Goal: Information Seeking & Learning: Learn about a topic

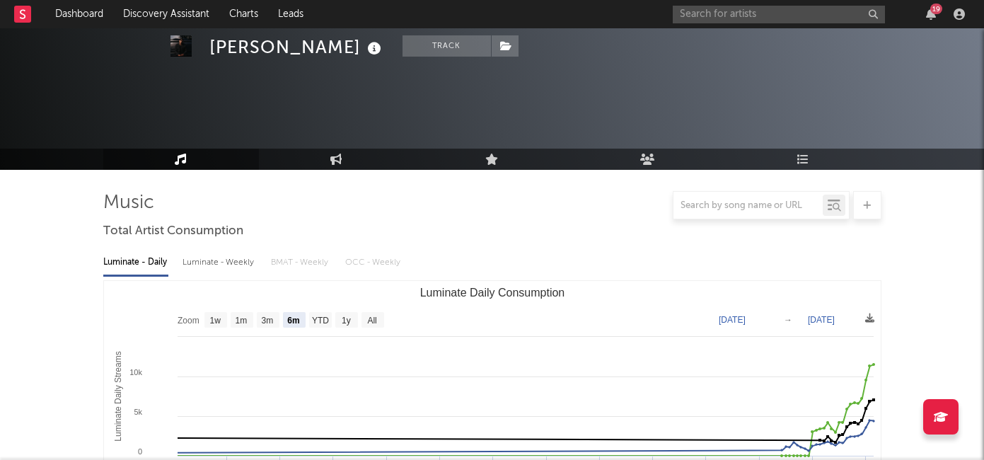
select select "6m"
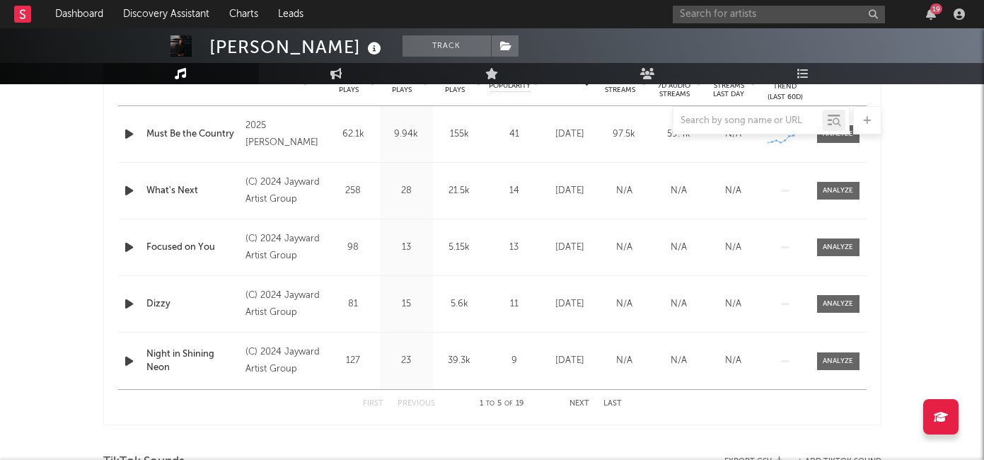
scroll to position [421, 0]
click at [745, 18] on input "text" at bounding box center [779, 15] width 212 height 18
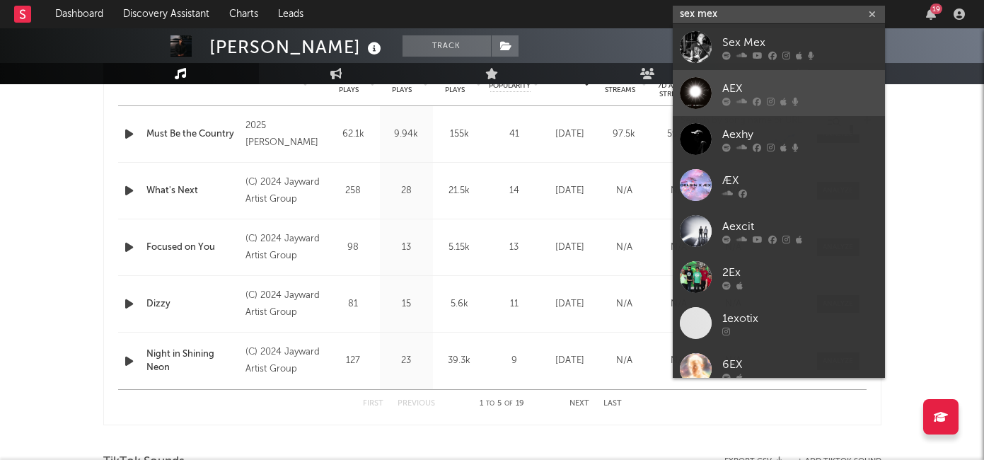
type input "sex mex"
click at [750, 95] on div "AEX" at bounding box center [800, 88] width 156 height 17
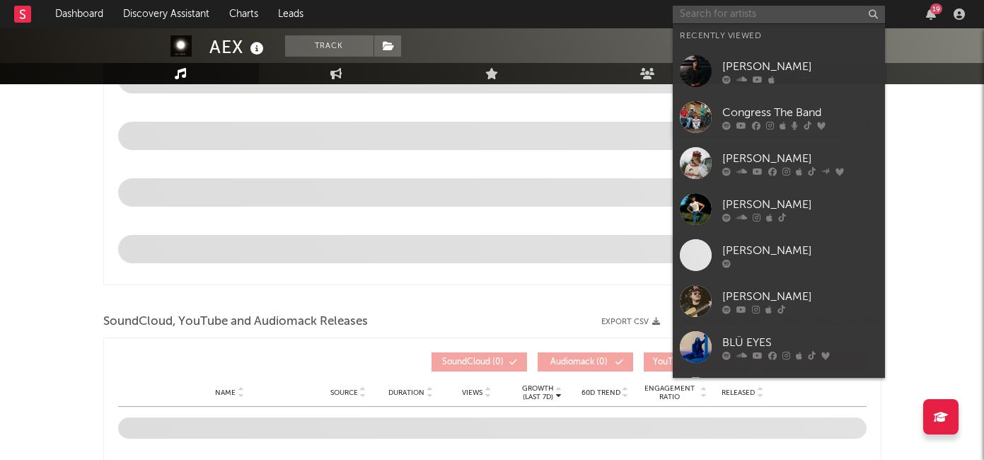
click at [718, 10] on input "text" at bounding box center [779, 15] width 212 height 18
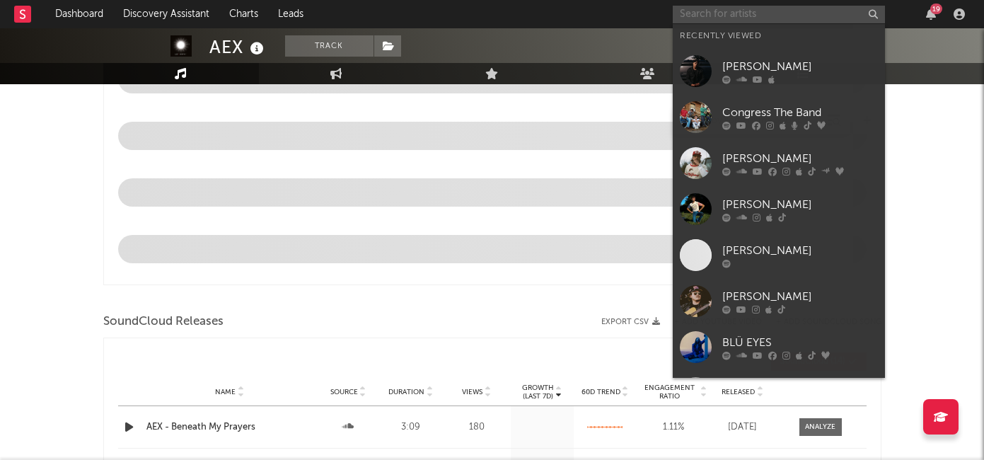
select select "1w"
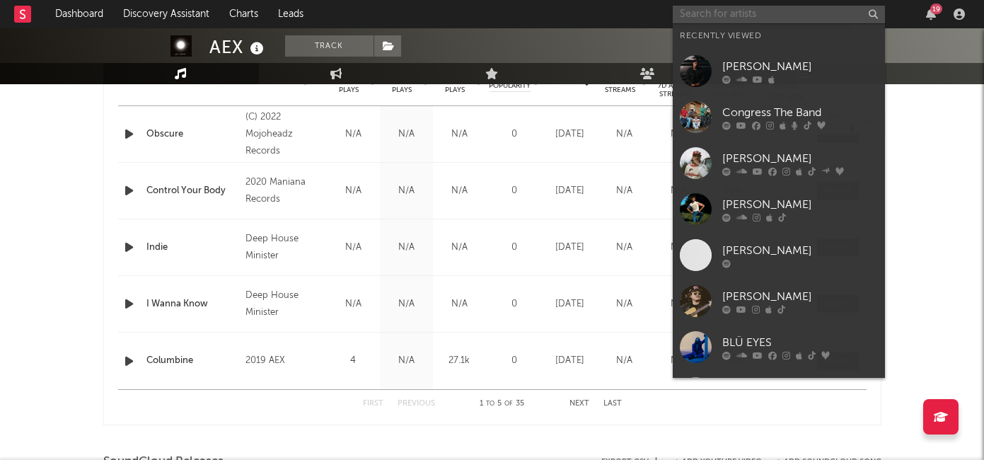
scroll to position [712, 0]
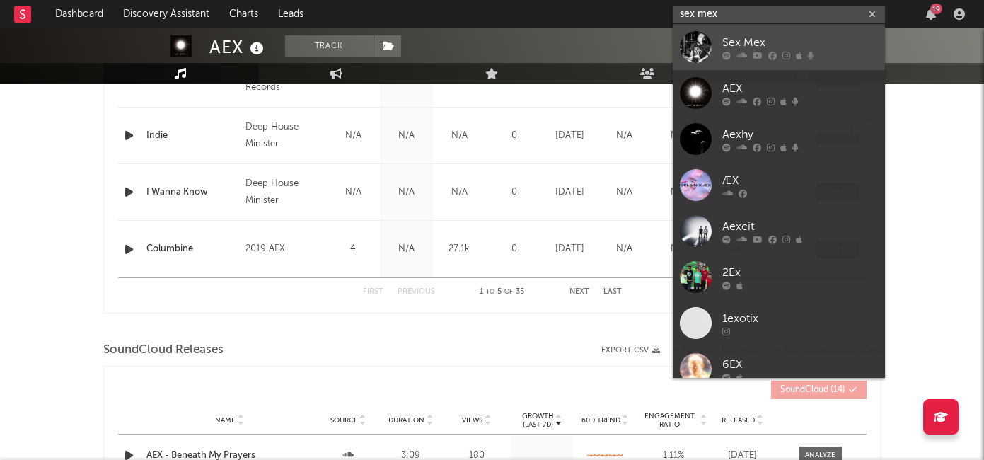
type input "sex mex"
click at [745, 37] on div "Sex Mex" at bounding box center [800, 42] width 156 height 17
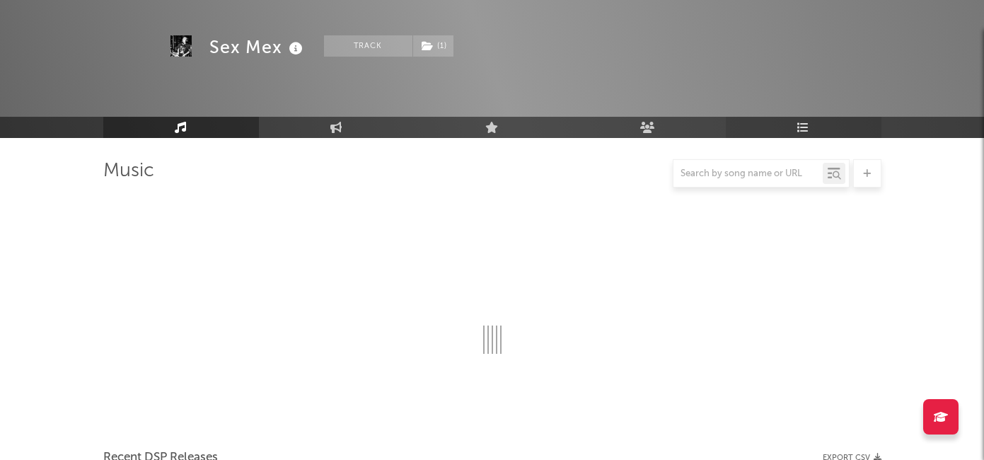
scroll to position [712, 0]
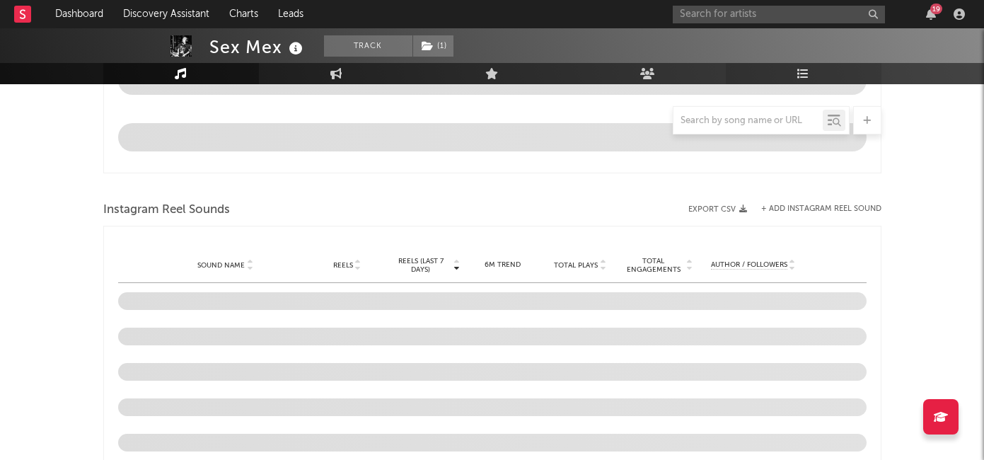
select select "1w"
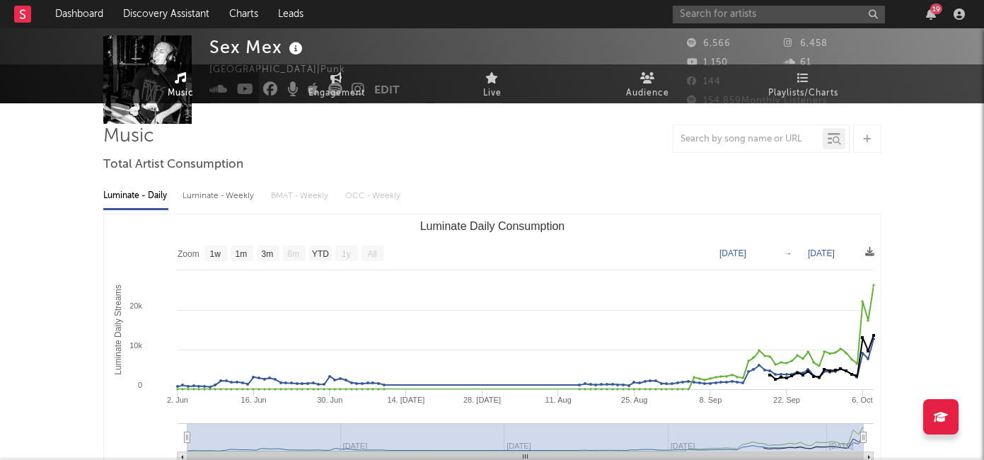
scroll to position [0, 0]
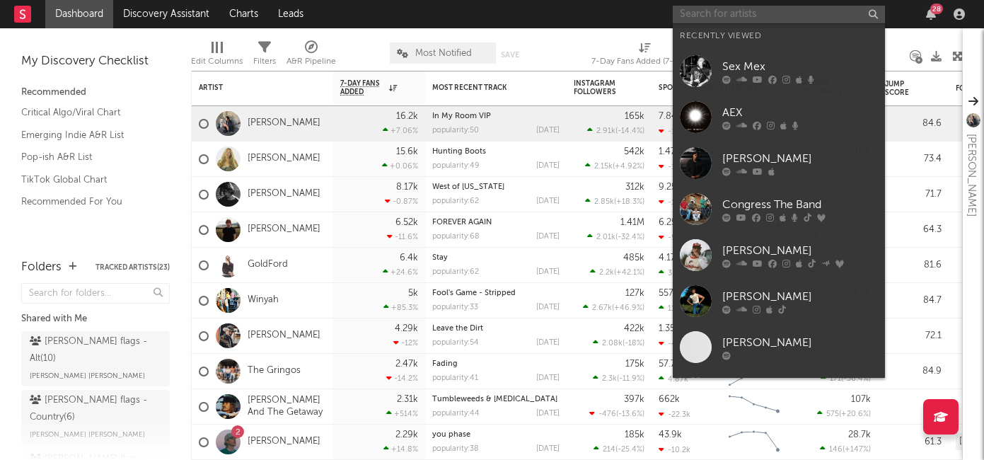
click at [707, 18] on input "text" at bounding box center [779, 15] width 212 height 18
paste input "[URL][DOMAIN_NAME]"
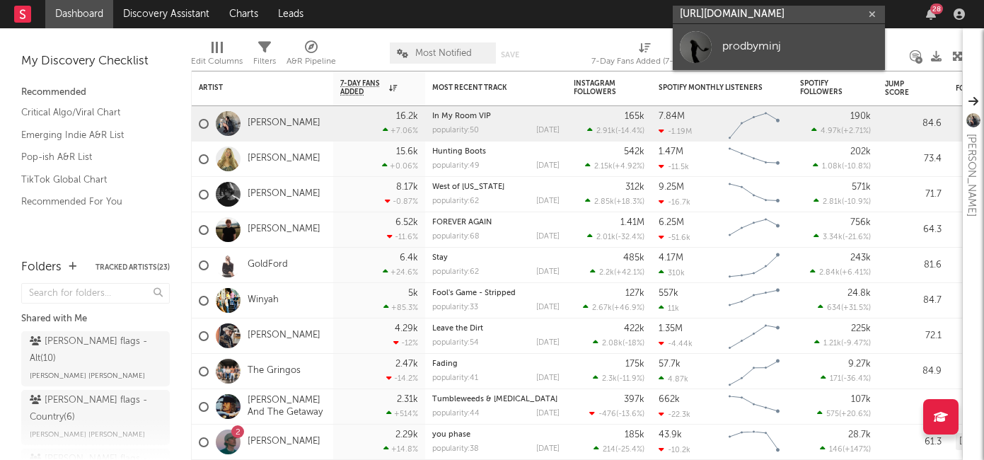
type input "[URL][DOMAIN_NAME]"
click at [777, 48] on div "prodbyminj" at bounding box center [800, 46] width 156 height 17
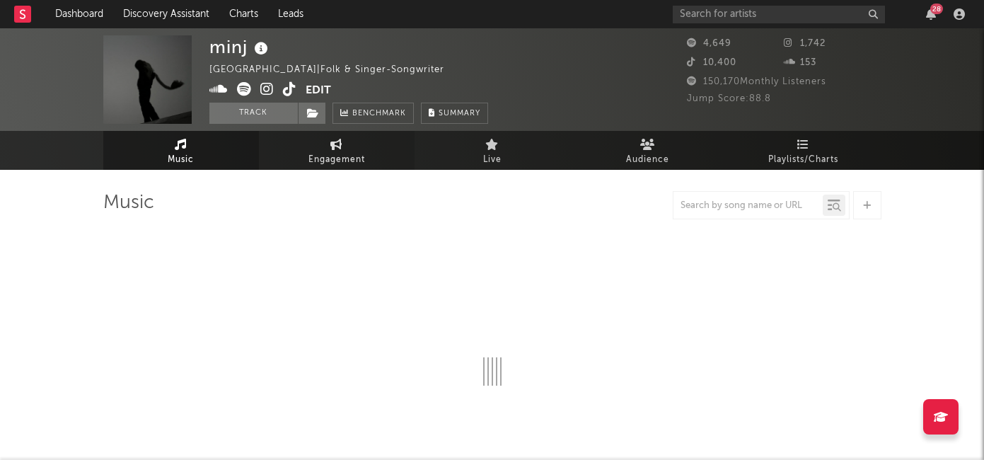
select select "1w"
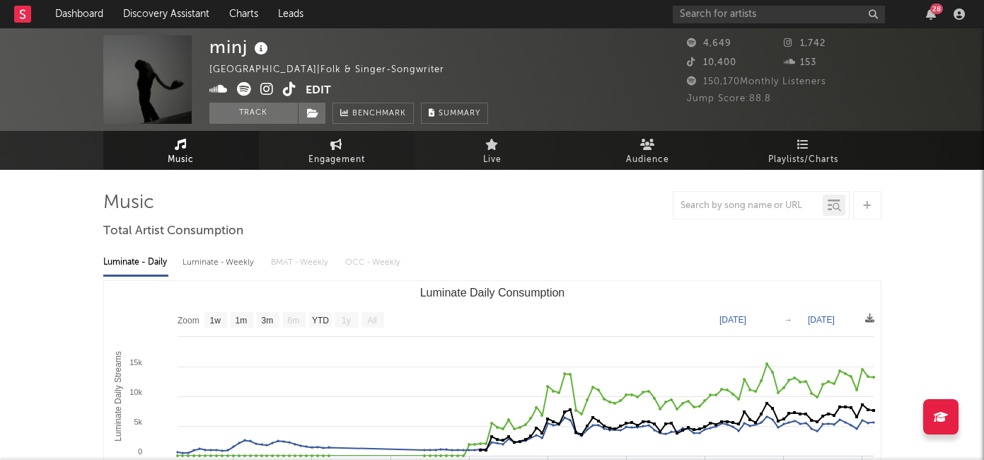
click at [327, 156] on span "Engagement" at bounding box center [336, 159] width 57 height 17
select select "1w"
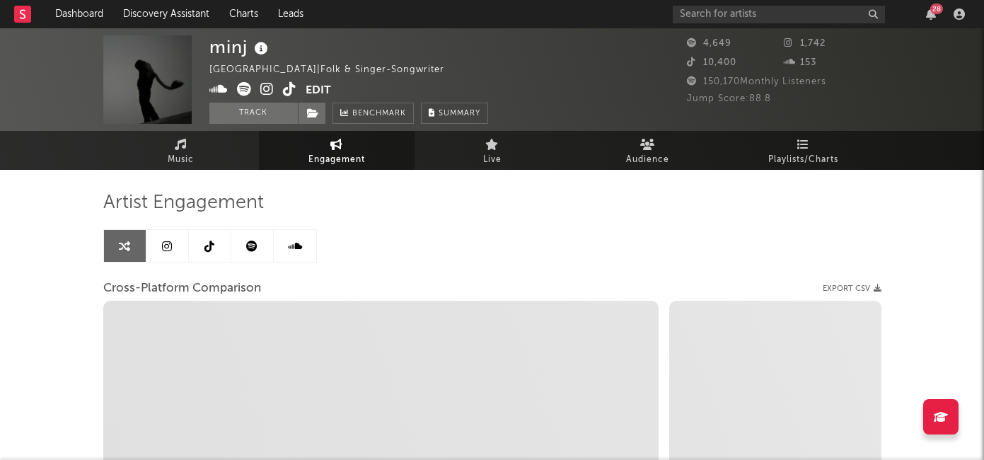
click at [238, 248] on link at bounding box center [252, 246] width 42 height 32
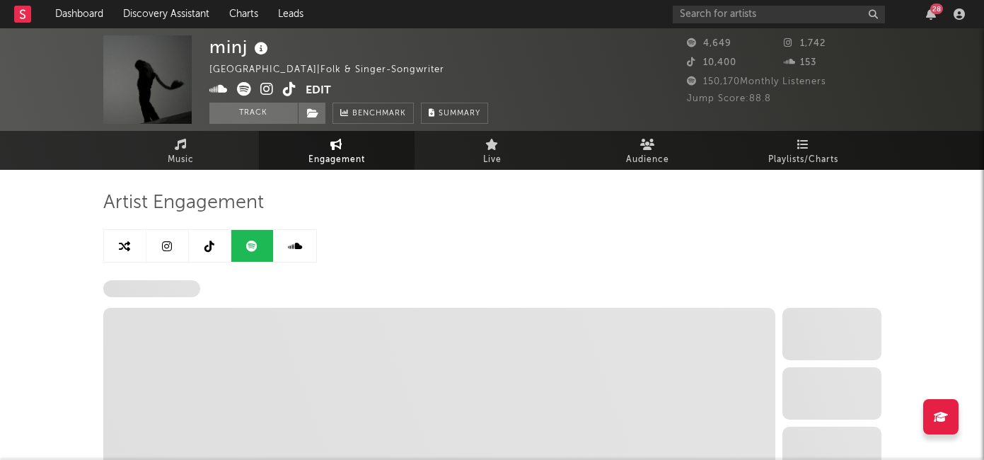
select select "6m"
select select "1w"
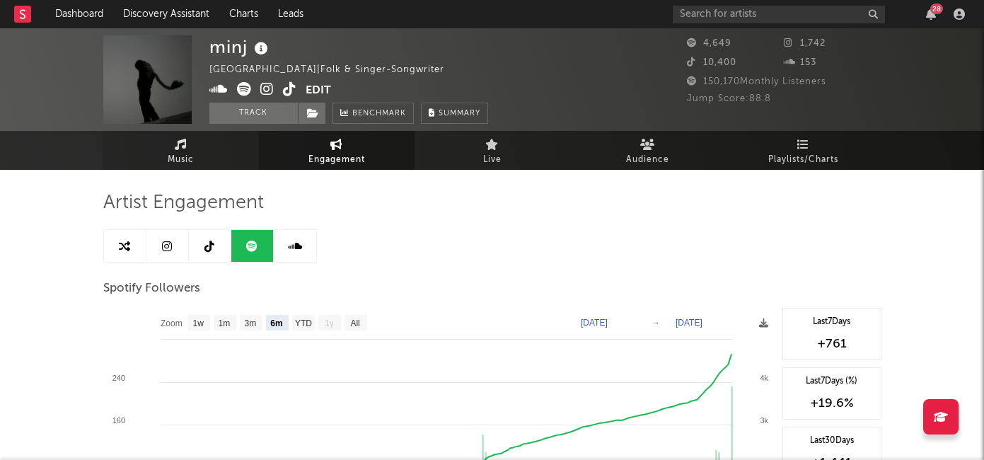
click at [195, 158] on link "Music" at bounding box center [181, 150] width 156 height 39
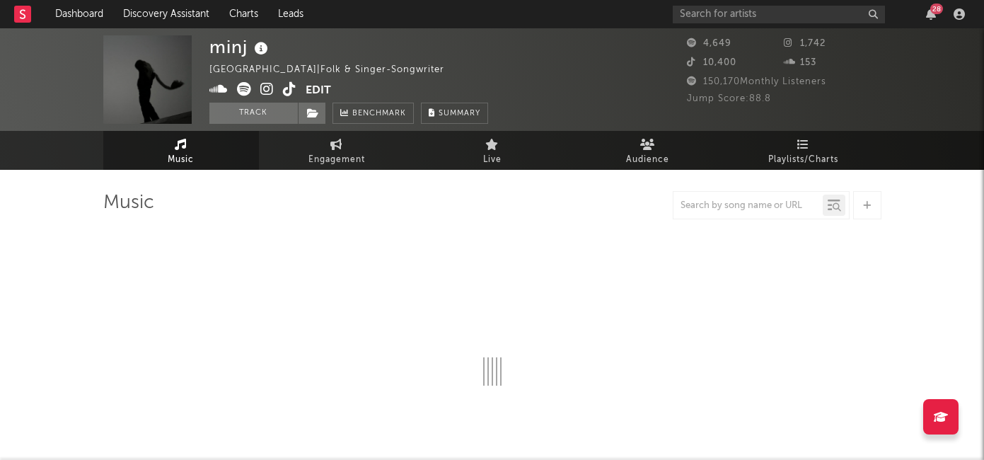
select select "1w"
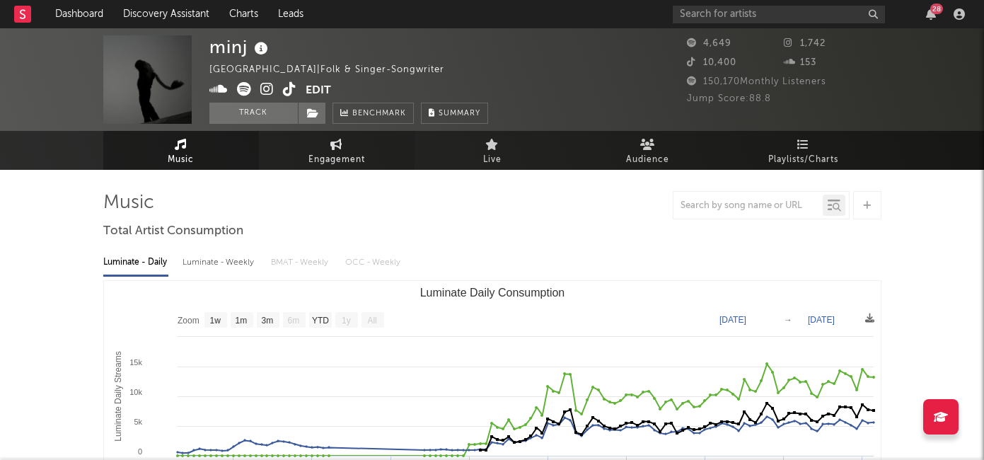
click at [327, 149] on link "Engagement" at bounding box center [337, 150] width 156 height 39
select select "1w"
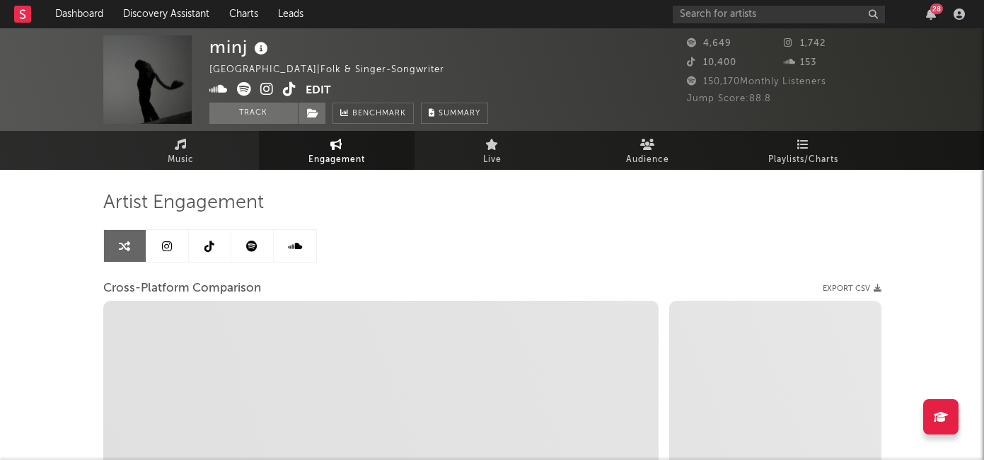
click at [254, 246] on icon at bounding box center [251, 246] width 11 height 11
select select "6m"
select select "1w"
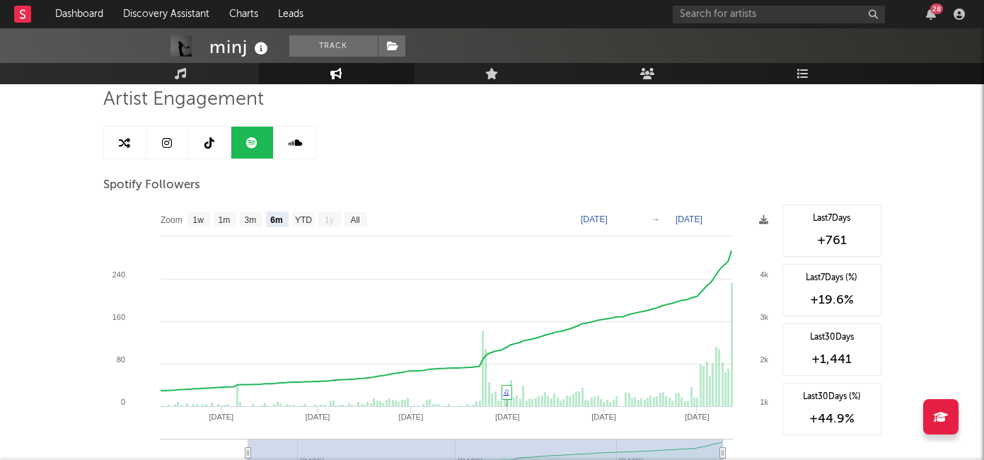
scroll to position [156, 0]
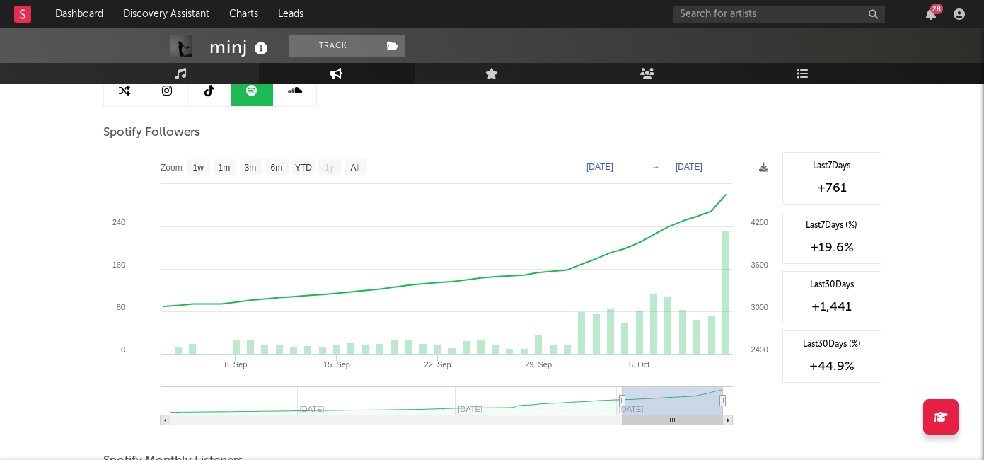
type input "2025-09-10"
select select "1m"
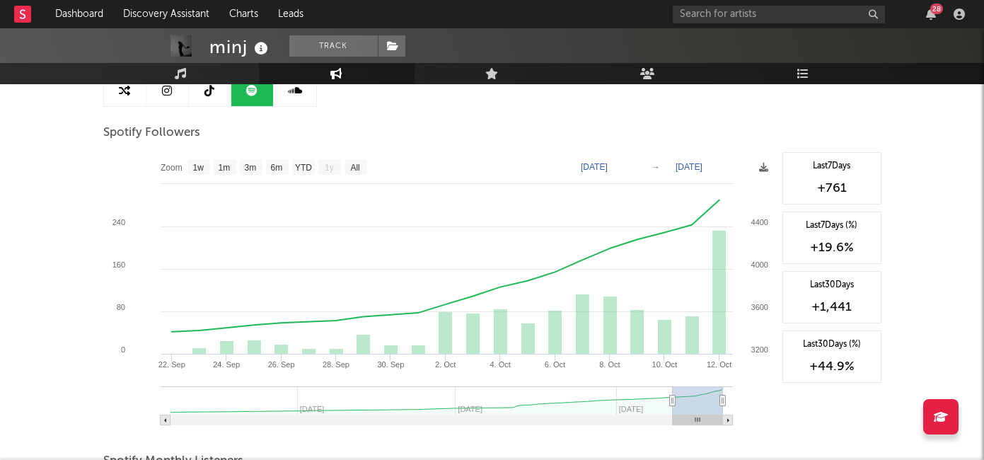
type input "2025-09-23"
drag, startPoint x: 248, startPoint y: 398, endPoint x: 674, endPoint y: 383, distance: 425.5
click at [674, 383] on icon "Created with Highcharts 10.3.3 22. Sep 6. Oct 24. Sep 26. Sep 28. Sep 30. Sep 2…" at bounding box center [439, 293] width 672 height 283
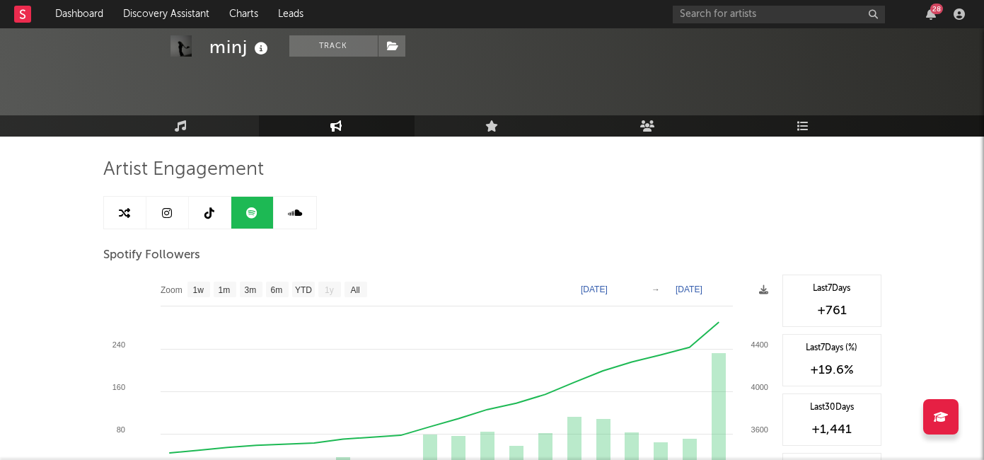
scroll to position [0, 0]
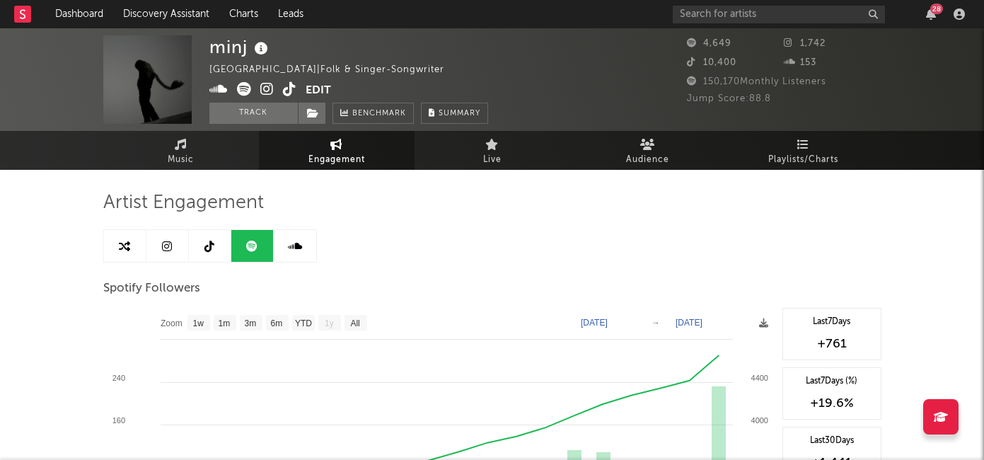
click at [266, 92] on icon at bounding box center [266, 89] width 13 height 14
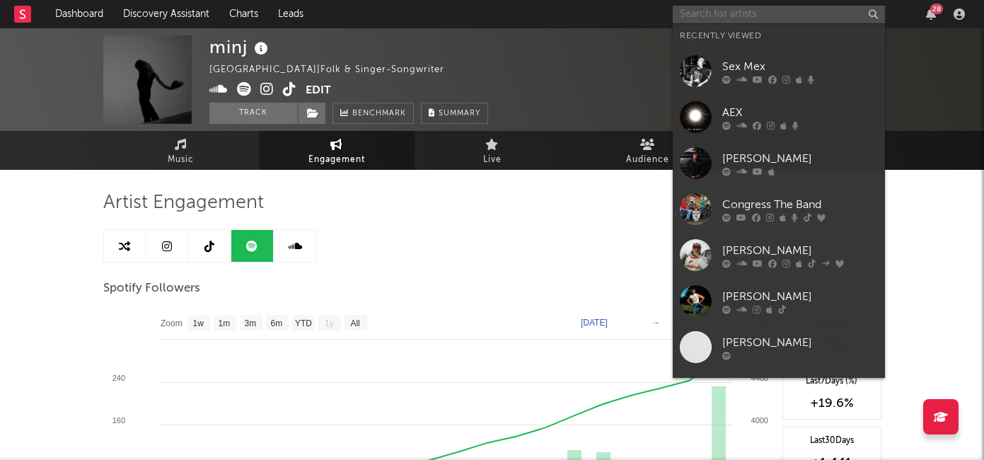
click at [708, 13] on input "text" at bounding box center [779, 15] width 212 height 18
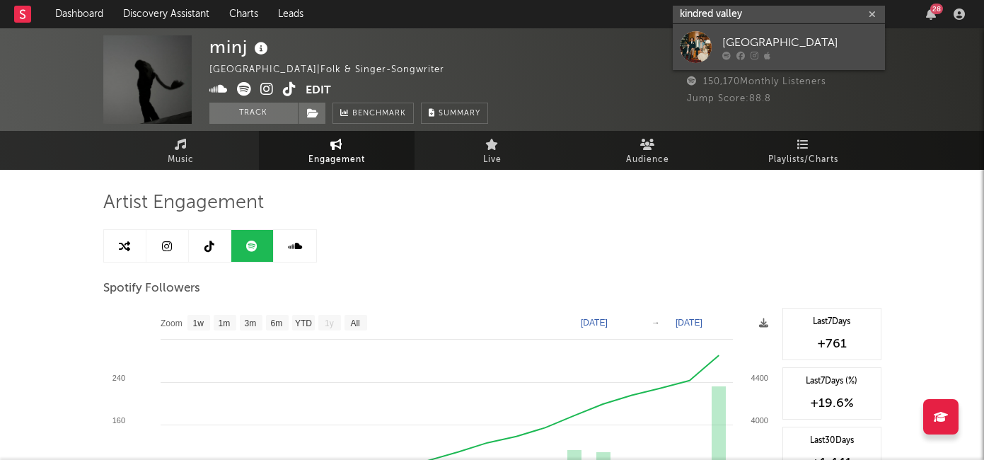
type input "kindred valley"
click at [750, 46] on div "Kindred Valley" at bounding box center [800, 42] width 156 height 17
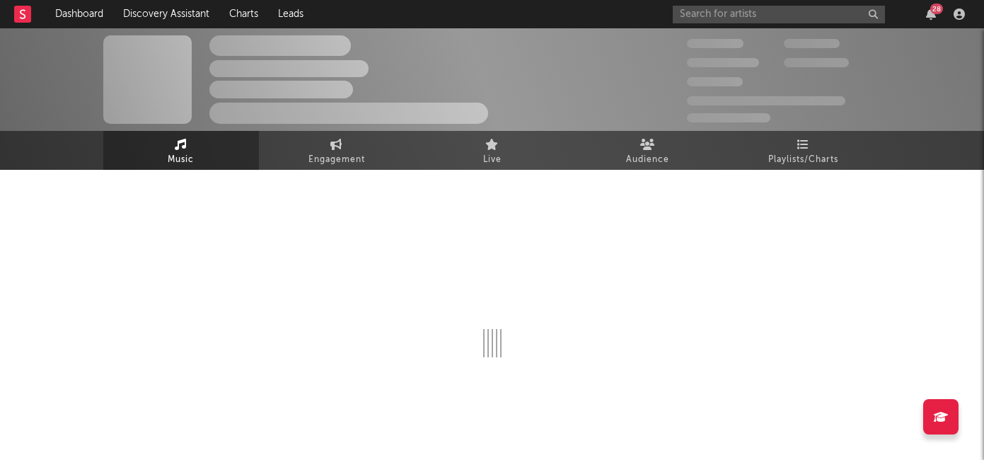
select select "6m"
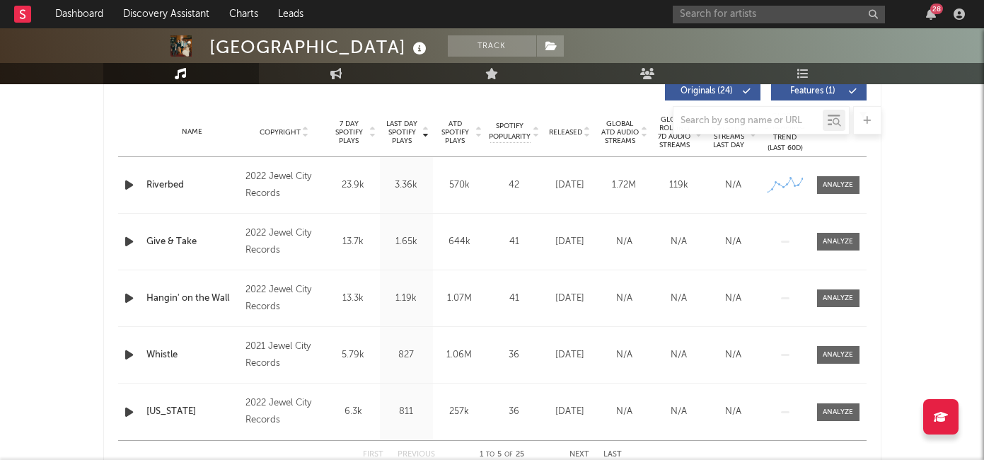
scroll to position [552, 0]
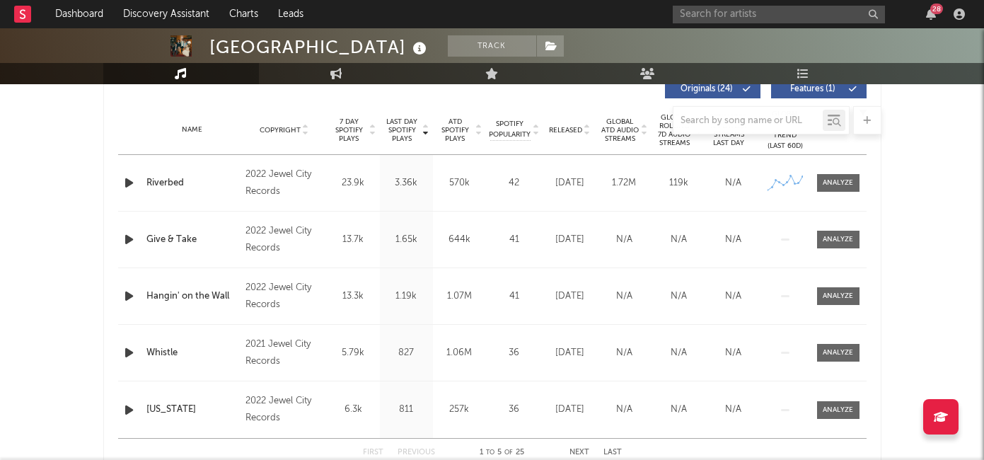
click at [563, 125] on div at bounding box center [492, 120] width 778 height 28
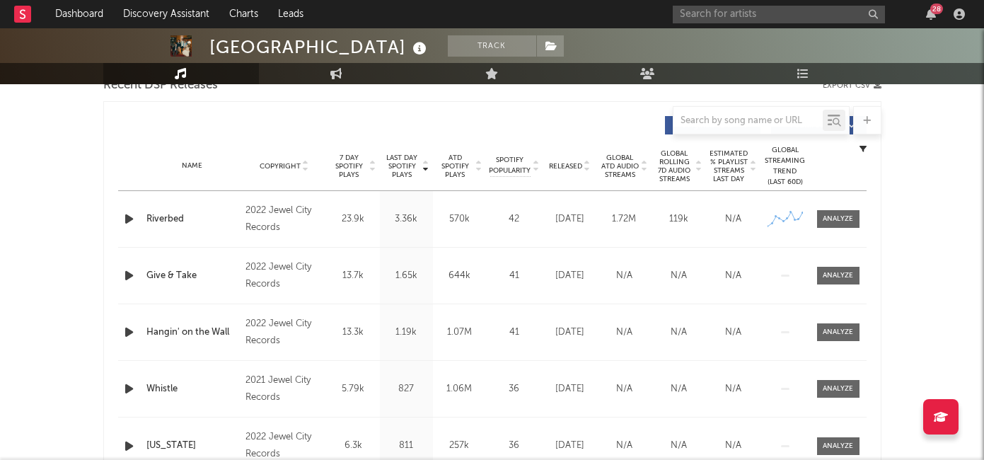
scroll to position [473, 0]
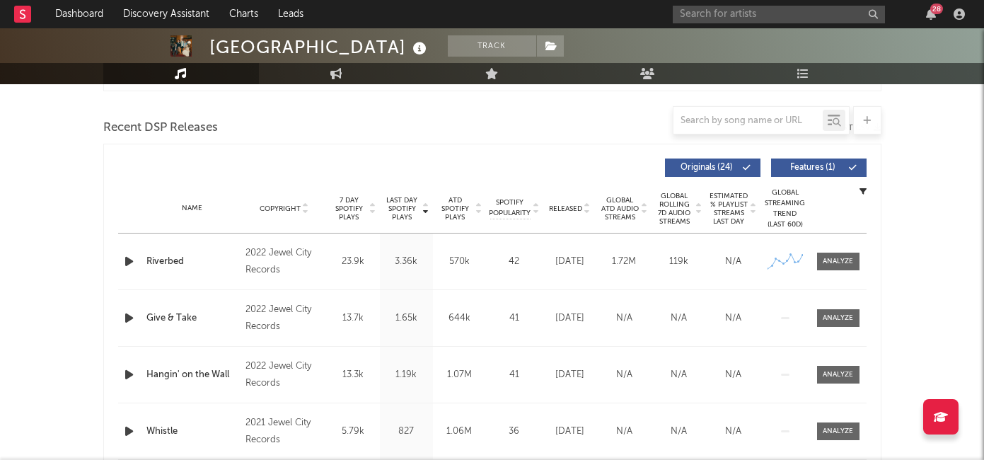
click at [559, 206] on span "Released" at bounding box center [565, 208] width 33 height 8
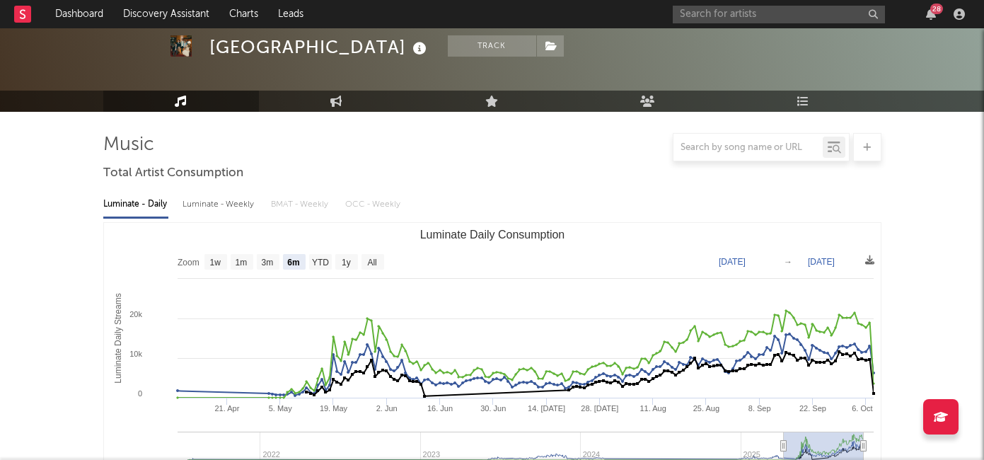
scroll to position [0, 0]
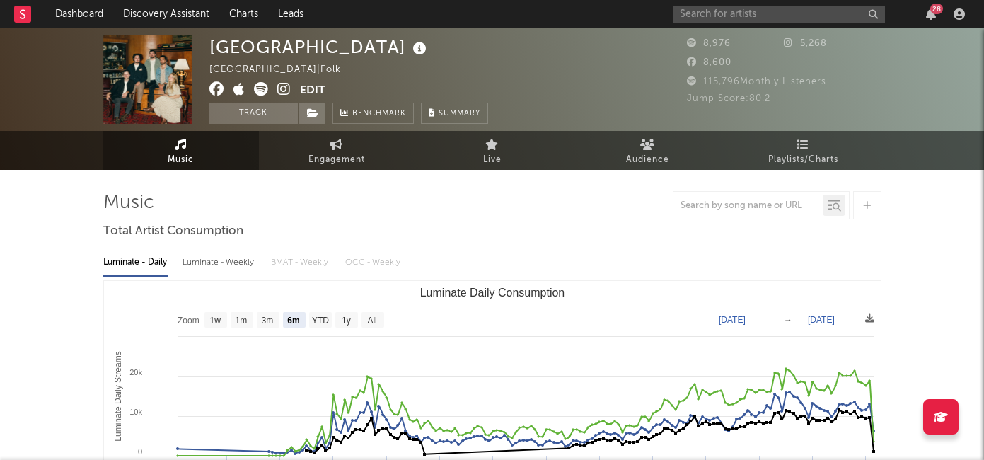
click at [284, 88] on icon at bounding box center [283, 89] width 13 height 14
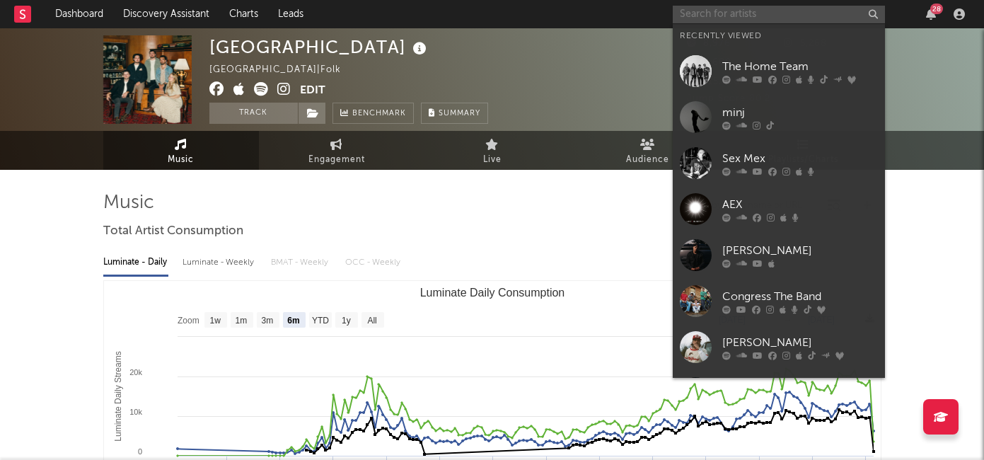
click at [729, 17] on input "text" at bounding box center [779, 15] width 212 height 18
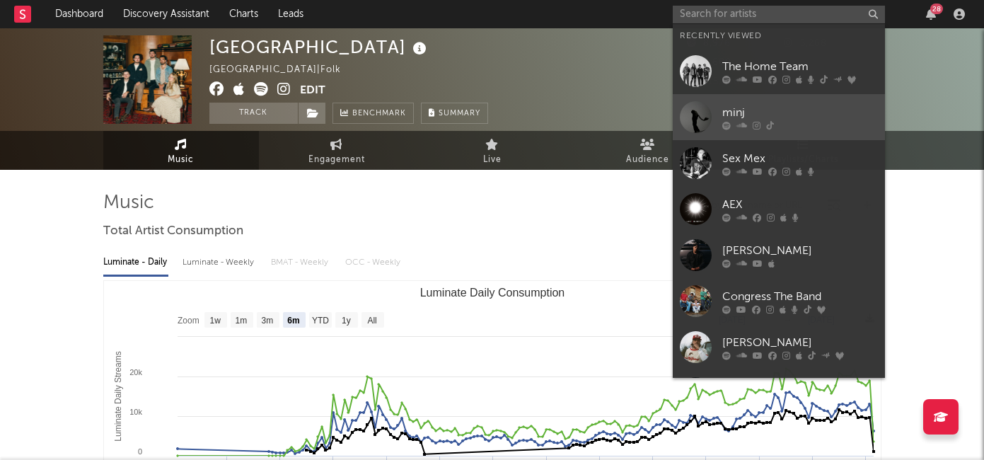
click at [738, 100] on link "minj" at bounding box center [779, 117] width 212 height 46
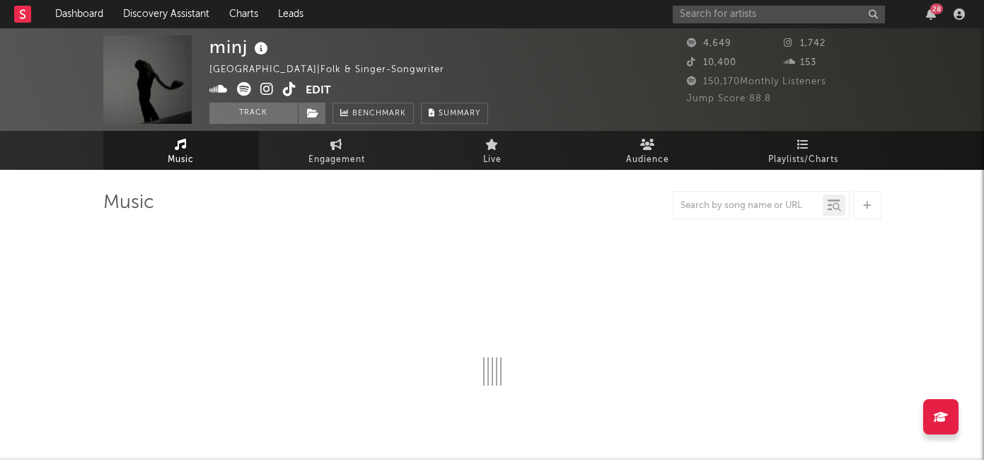
select select "1w"
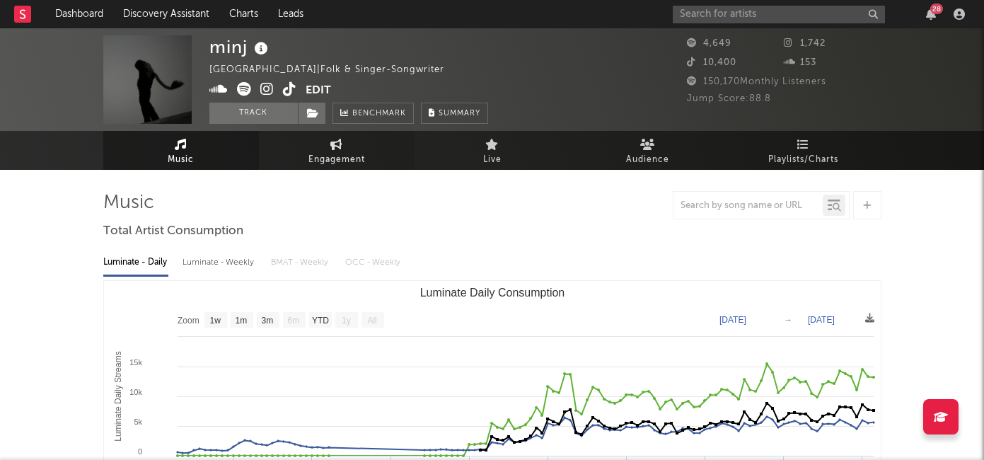
click at [345, 161] on span "Engagement" at bounding box center [336, 159] width 57 height 17
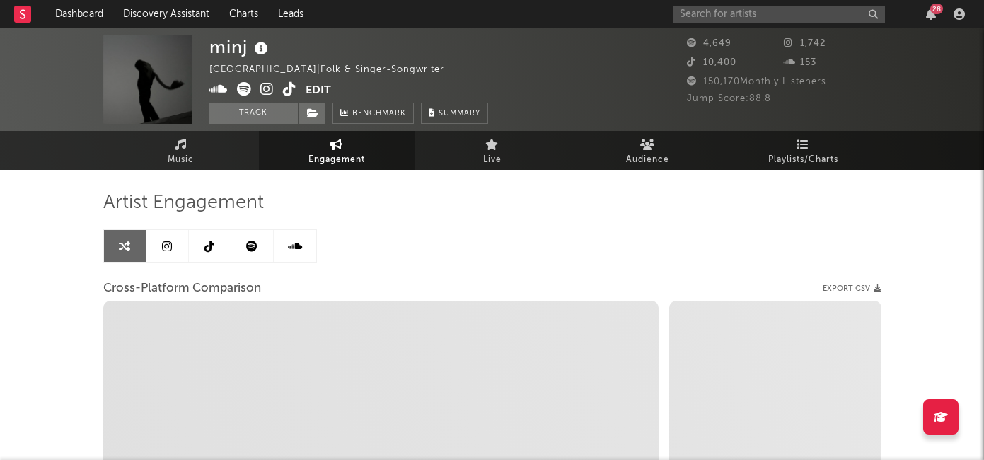
select select "1w"
select select "1m"
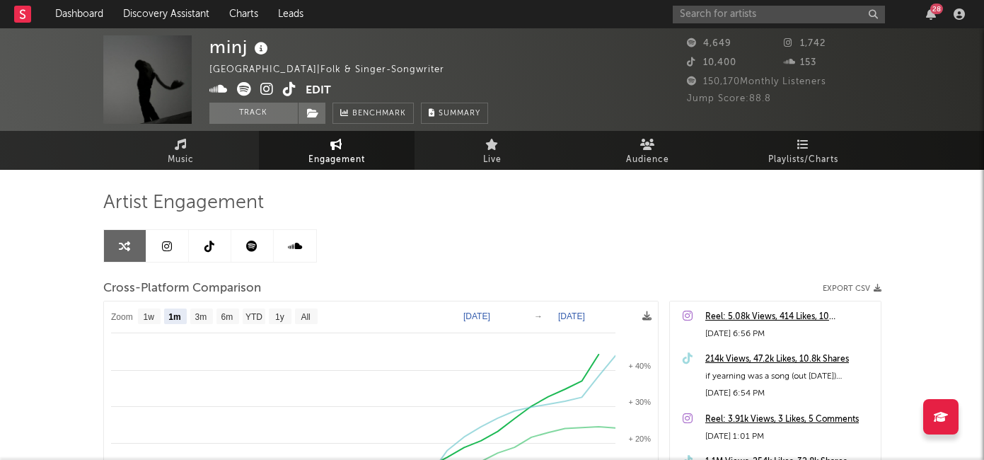
click at [251, 248] on icon at bounding box center [251, 246] width 11 height 11
select select "6m"
select select "1w"
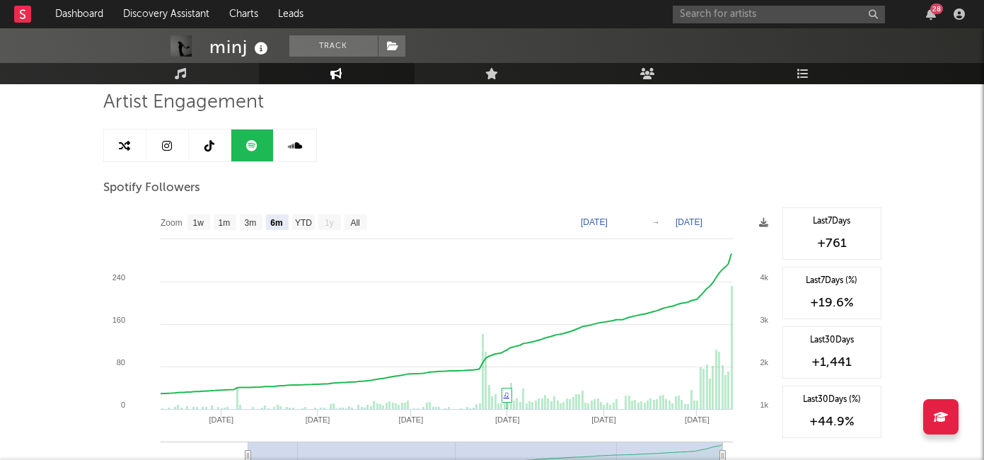
scroll to position [183, 0]
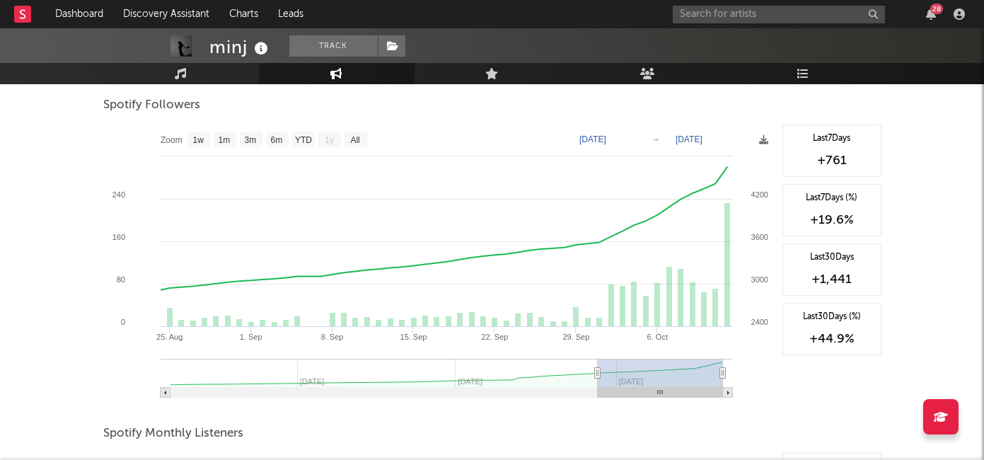
type input "2025-09-25"
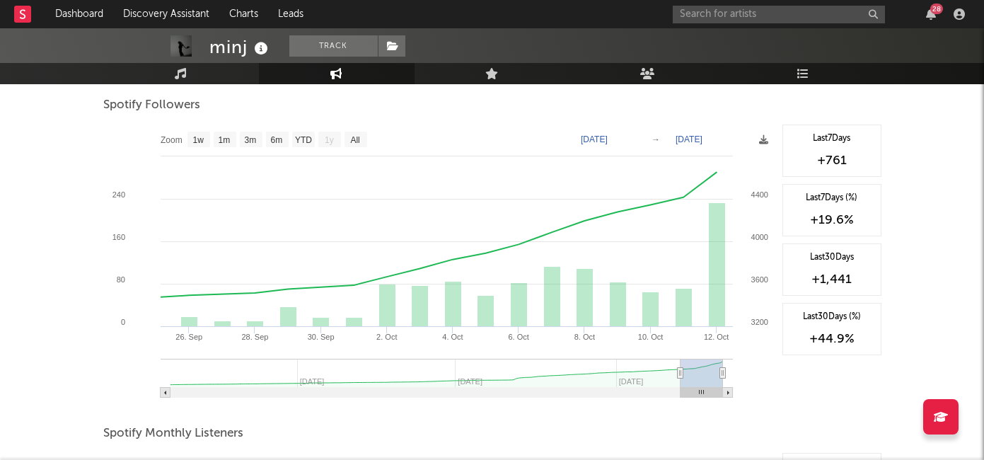
drag, startPoint x: 247, startPoint y: 375, endPoint x: 680, endPoint y: 388, distance: 433.2
click at [680, 388] on g at bounding box center [447, 378] width 572 height 39
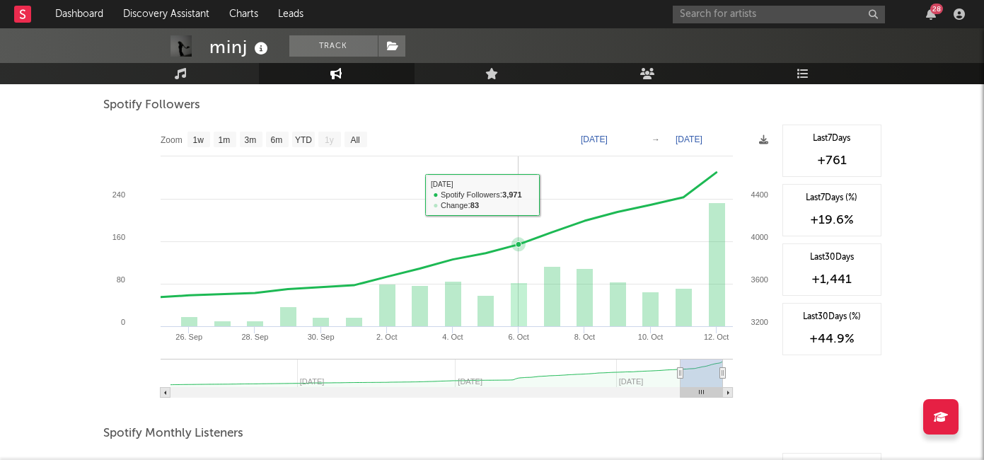
scroll to position [0, 0]
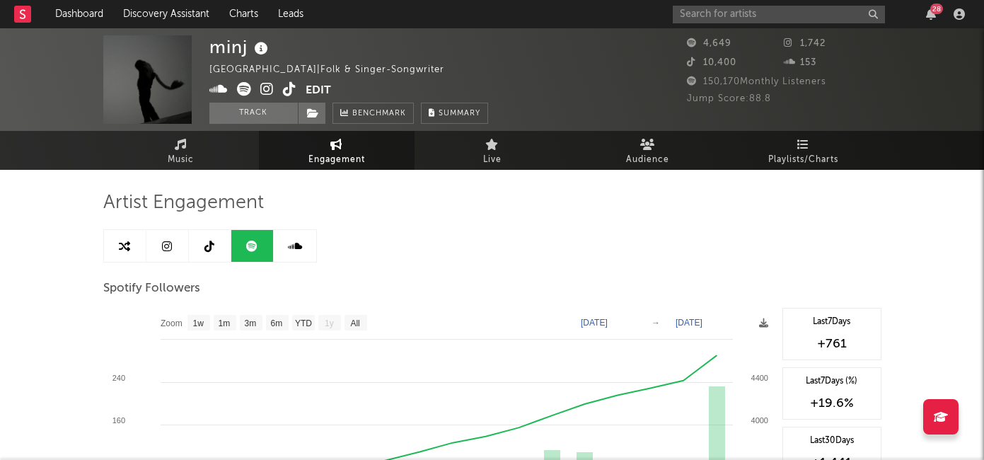
click at [379, 150] on link "Engagement" at bounding box center [337, 150] width 156 height 39
select select "1m"
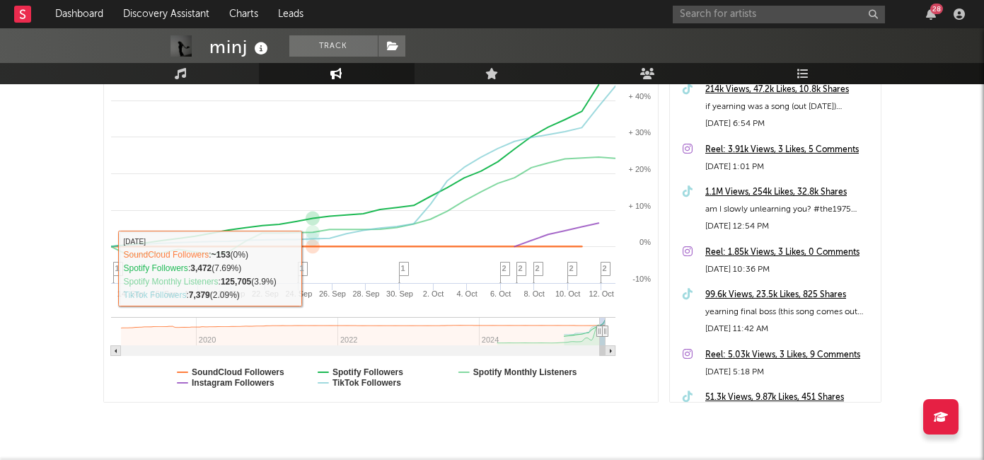
scroll to position [271, 0]
click at [245, 369] on text "SoundCloud Followers" at bounding box center [238, 371] width 93 height 10
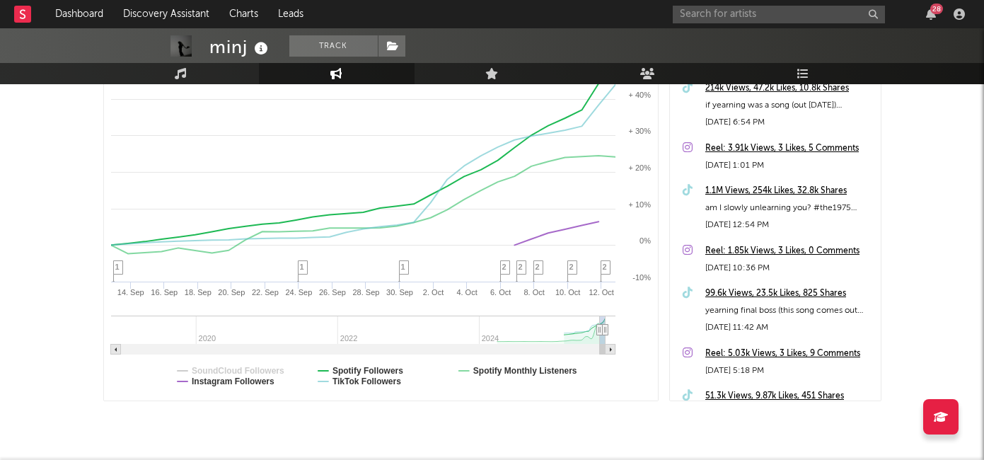
select select "1m"
click at [495, 367] on text "Spotify Monthly Listeners" at bounding box center [525, 371] width 104 height 10
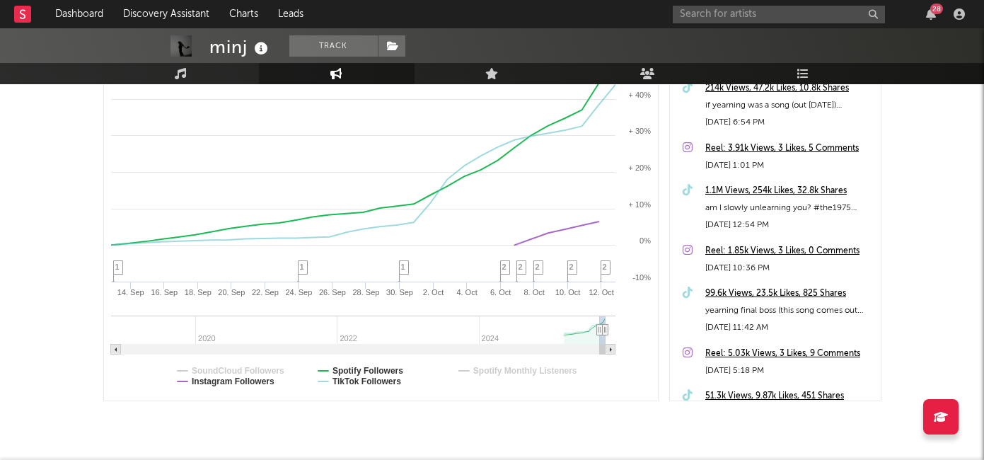
select select "1m"
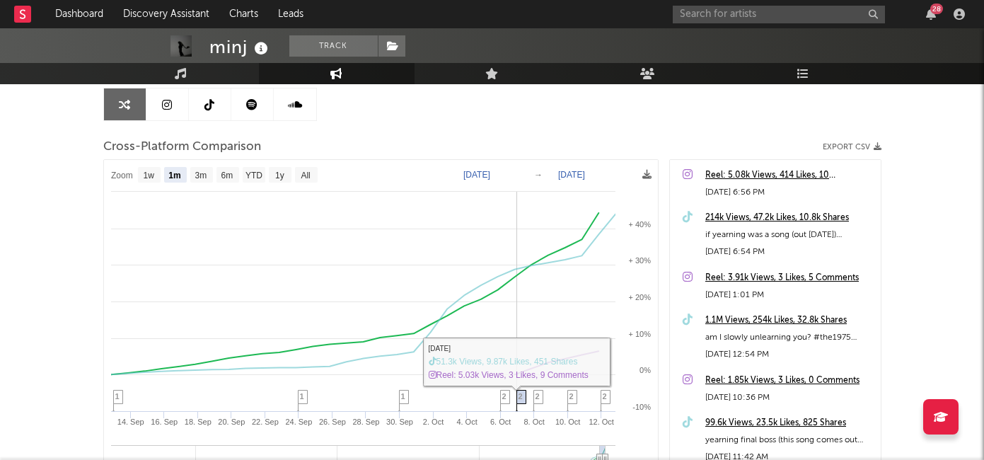
scroll to position [116, 0]
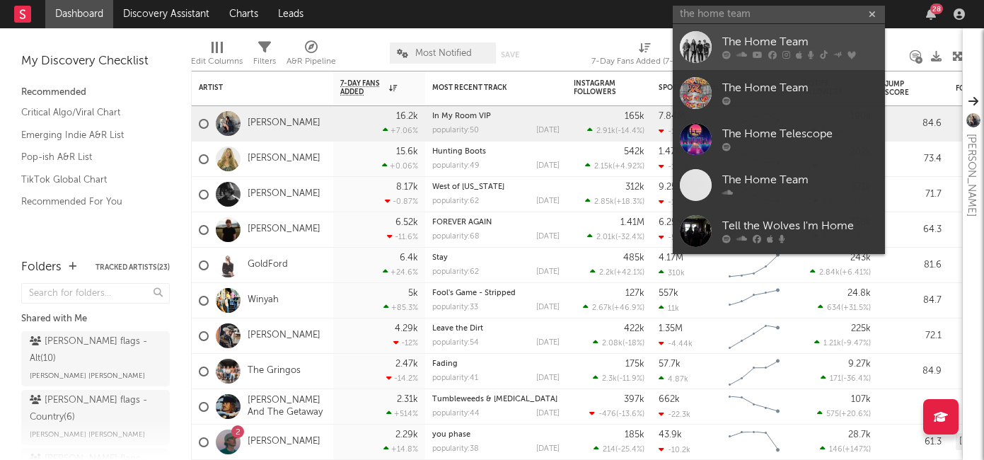
type input "the home team"
click at [749, 39] on div "The Home Team" at bounding box center [800, 42] width 156 height 17
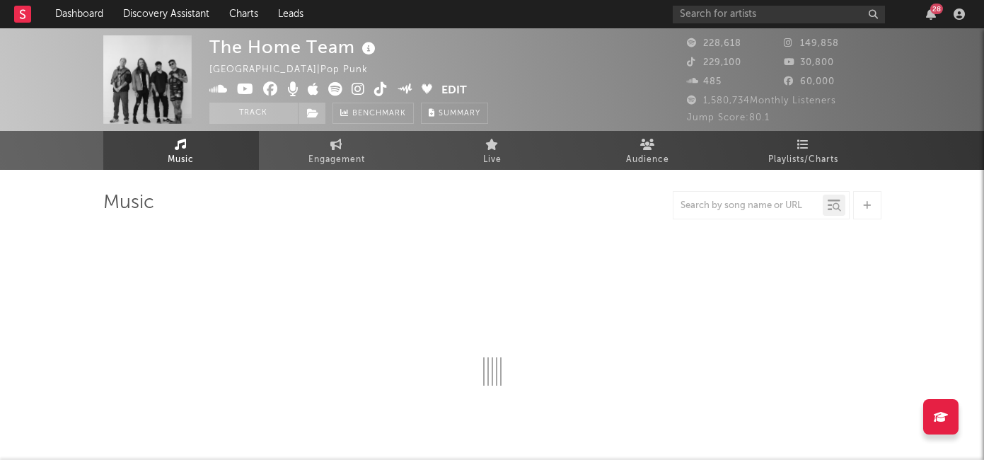
select select "6m"
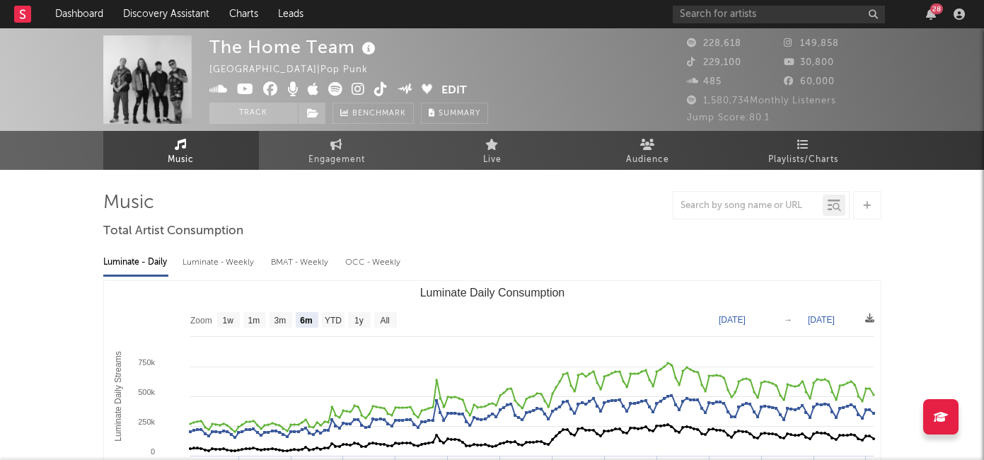
click at [359, 89] on icon at bounding box center [358, 89] width 13 height 14
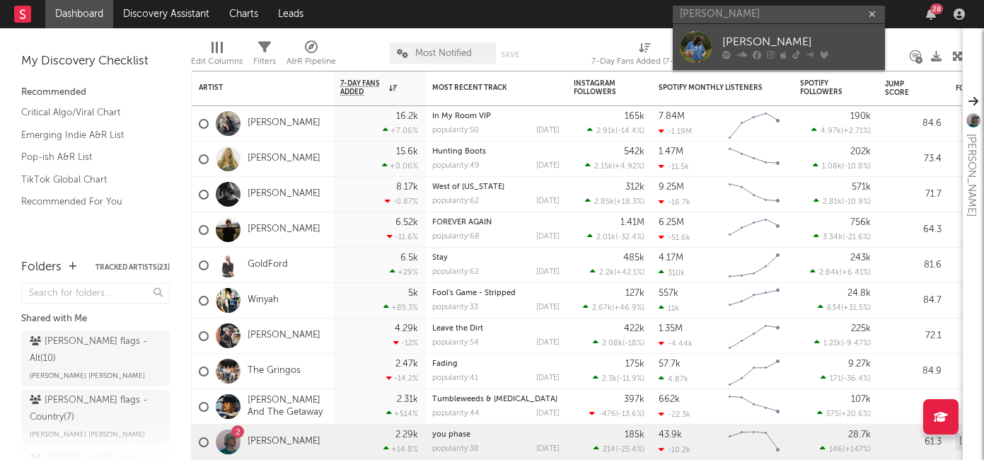
type input "aubory bugg"
click at [761, 45] on div "Aubory Bugg" at bounding box center [800, 42] width 156 height 17
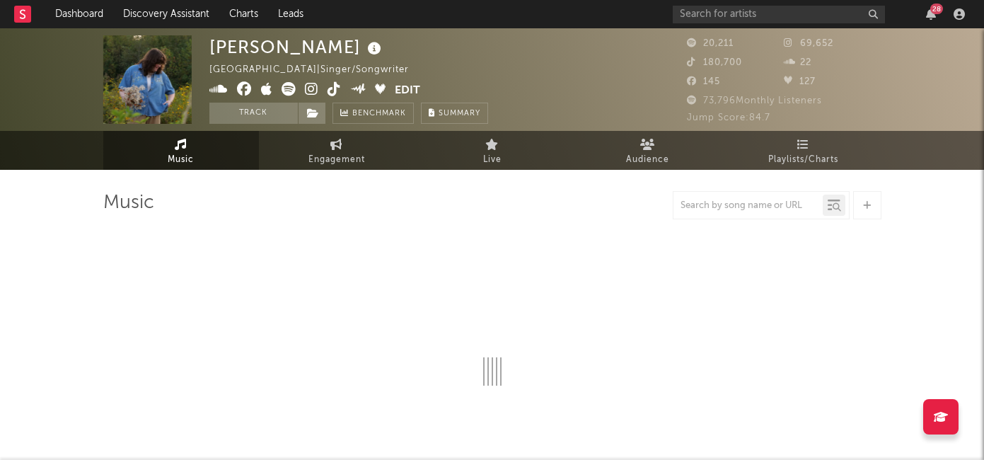
select select "6m"
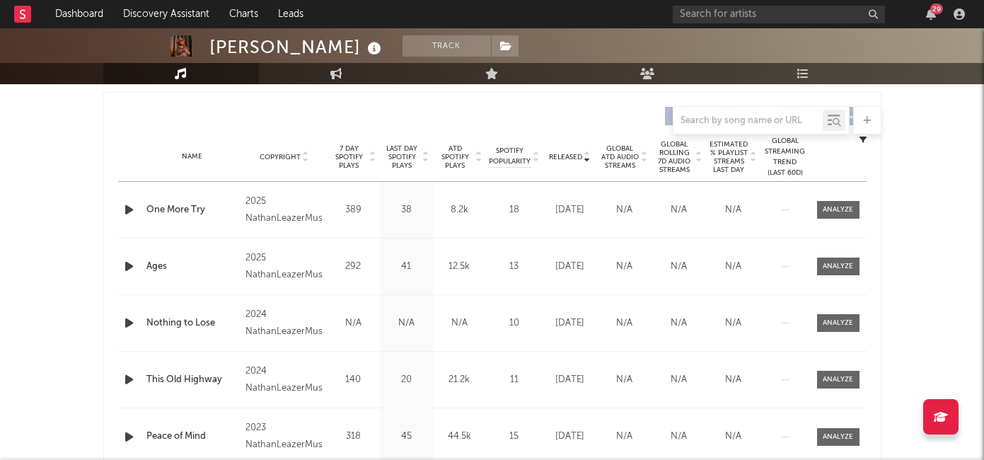
scroll to position [394, 0]
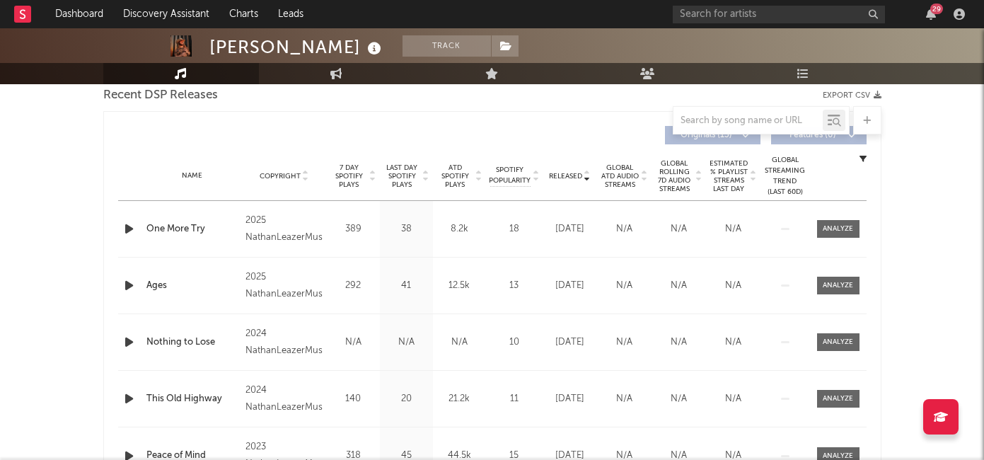
click at [362, 184] on span "7 Day Spotify Plays" at bounding box center [348, 175] width 37 height 25
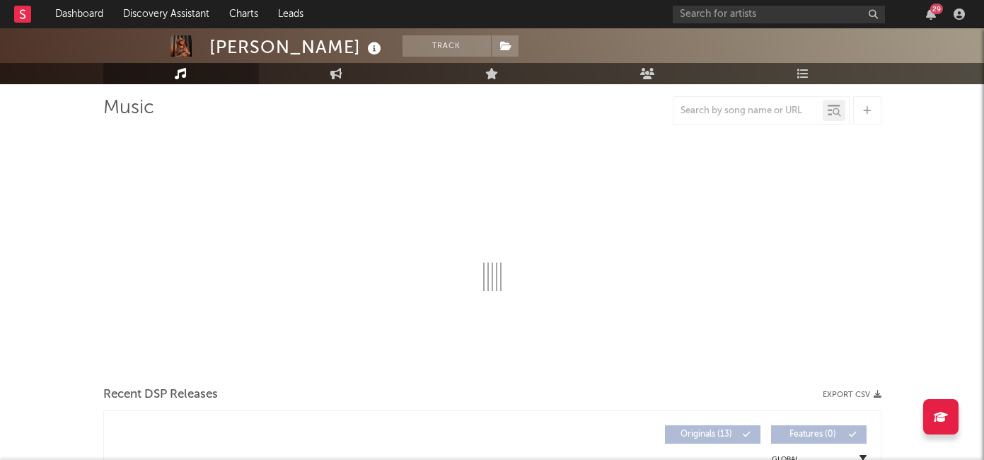
scroll to position [0, 0]
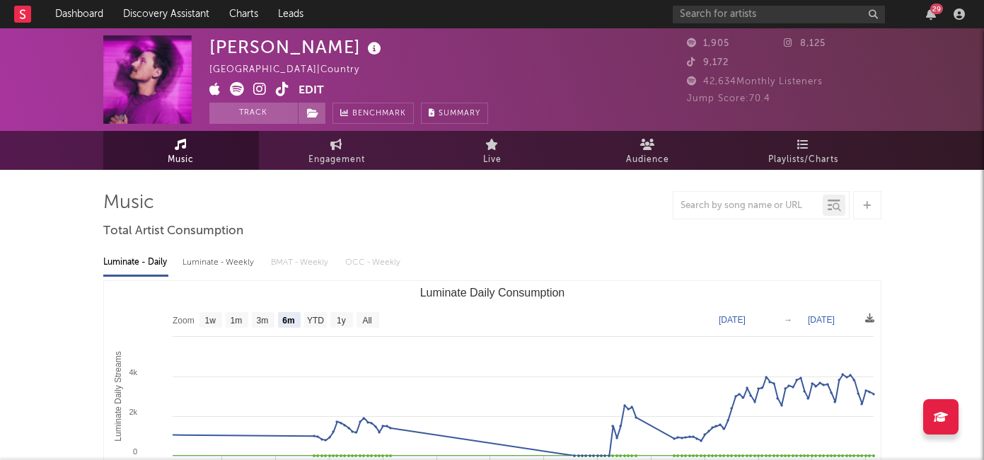
select select "6m"
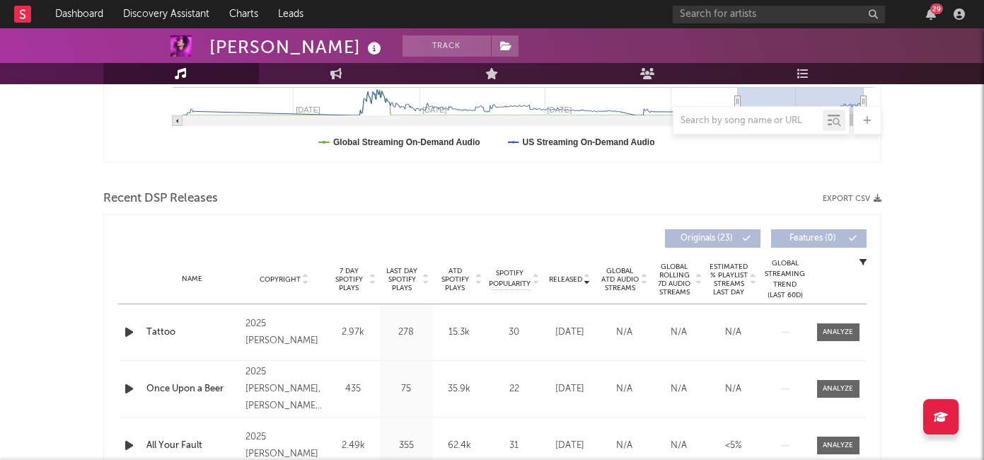
scroll to position [392, 0]
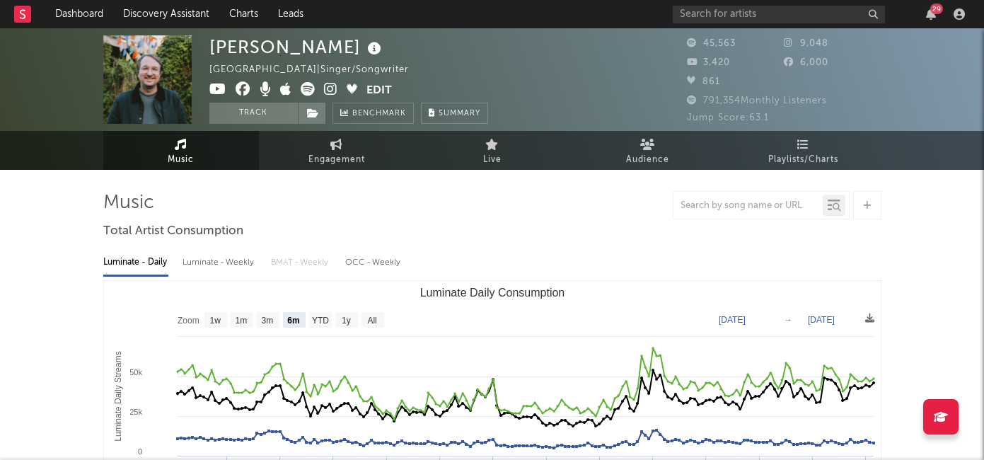
select select "6m"
click at [326, 88] on icon at bounding box center [330, 89] width 13 height 14
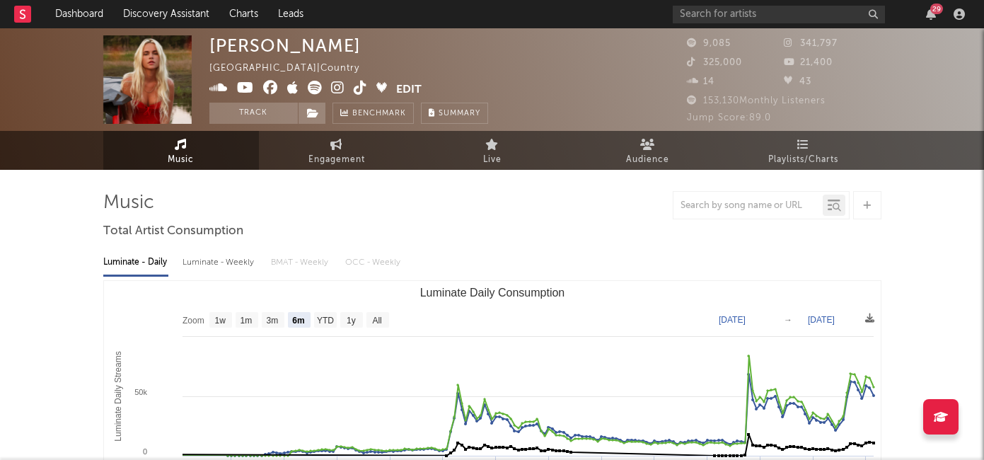
select select "6m"
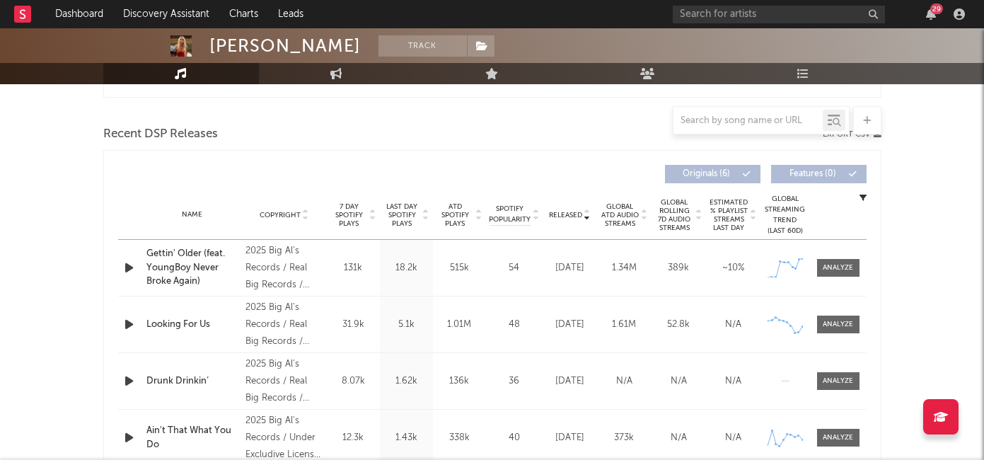
scroll to position [472, 0]
